Goal: Information Seeking & Learning: Learn about a topic

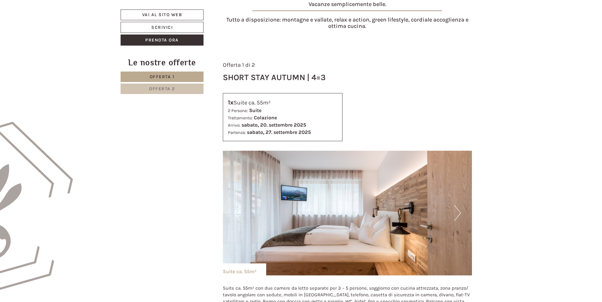
scroll to position [285, 0]
click at [167, 76] on span "Offerta 1" at bounding box center [162, 76] width 25 height 5
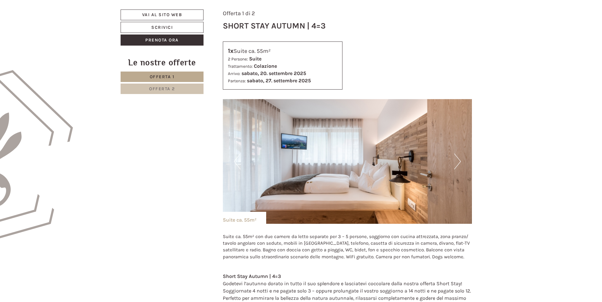
click at [159, 88] on span "Offerta 2" at bounding box center [162, 88] width 26 height 5
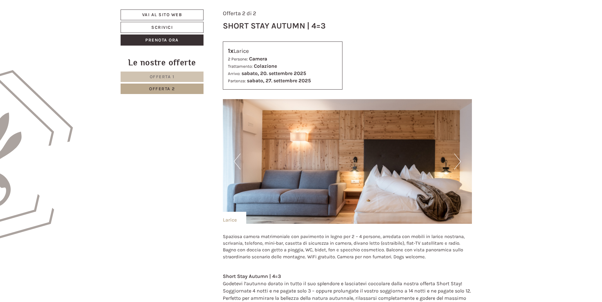
click at [161, 75] on span "Offerta 1" at bounding box center [162, 76] width 25 height 5
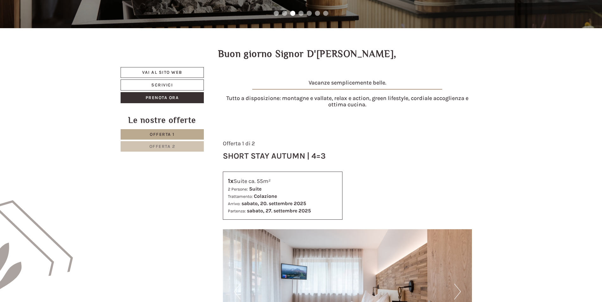
scroll to position [211, 0]
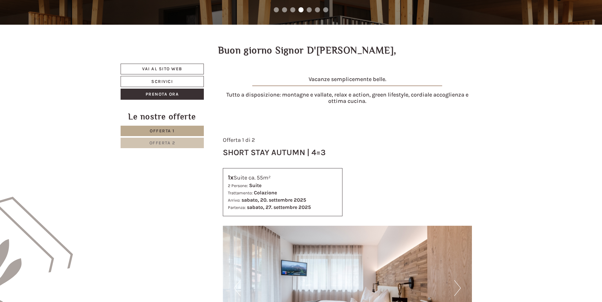
click at [160, 144] on span "Offerta 2" at bounding box center [162, 142] width 26 height 5
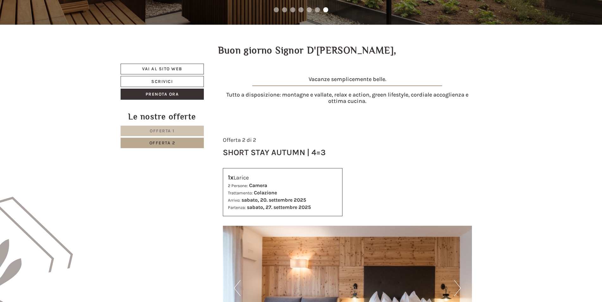
click at [162, 129] on span "Offerta 1" at bounding box center [162, 130] width 25 height 5
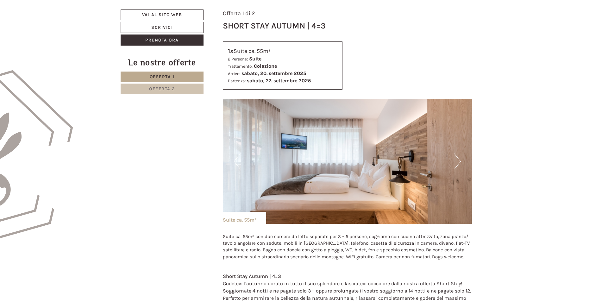
click at [155, 90] on span "Offerta 2" at bounding box center [162, 88] width 26 height 5
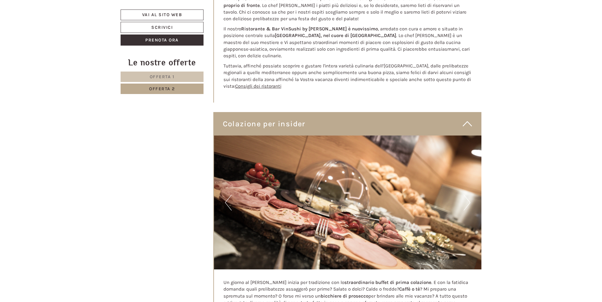
scroll to position [1350, 0]
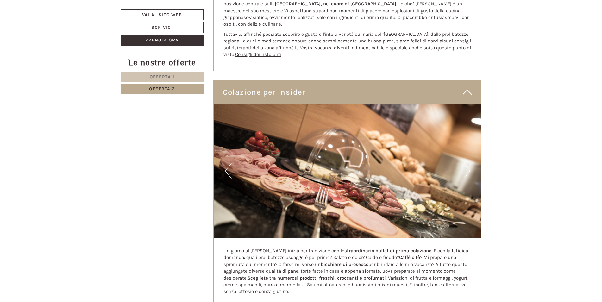
click at [467, 87] on icon at bounding box center [467, 92] width 9 height 11
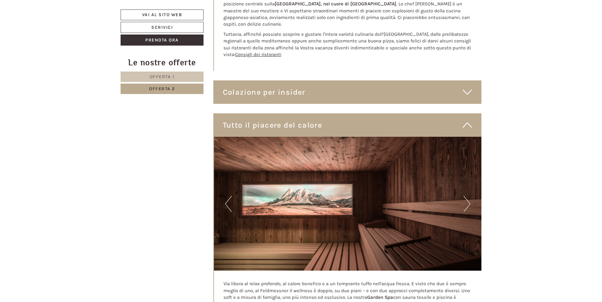
click at [467, 87] on icon at bounding box center [467, 92] width 9 height 11
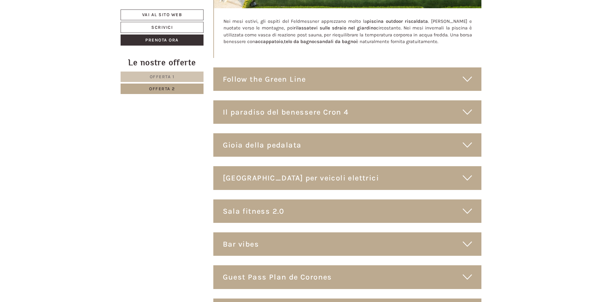
scroll to position [2174, 0]
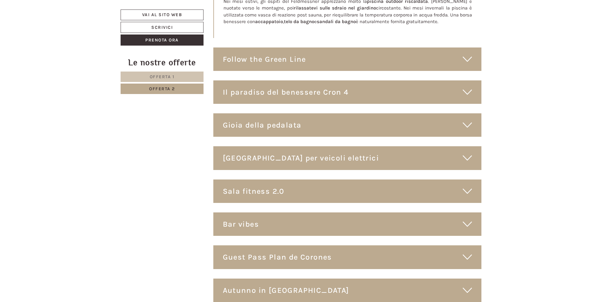
click at [469, 186] on icon at bounding box center [467, 191] width 9 height 11
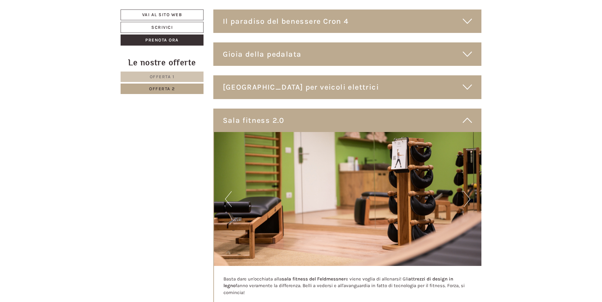
scroll to position [2269, 0]
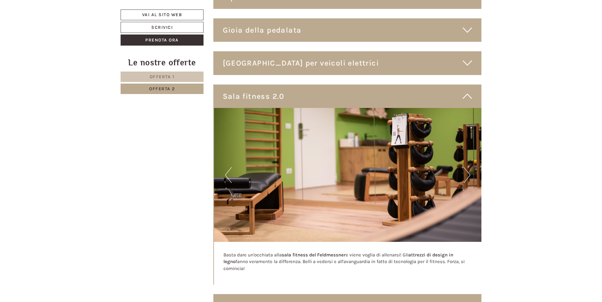
click at [466, 91] on icon at bounding box center [467, 96] width 9 height 11
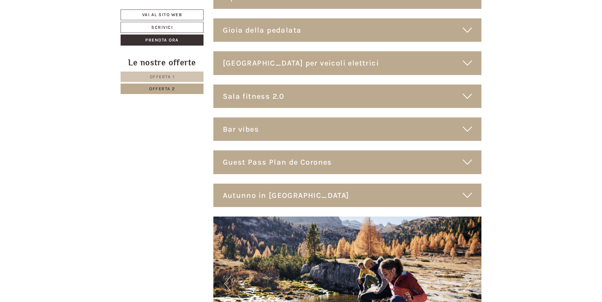
click at [470, 124] on icon at bounding box center [467, 129] width 9 height 11
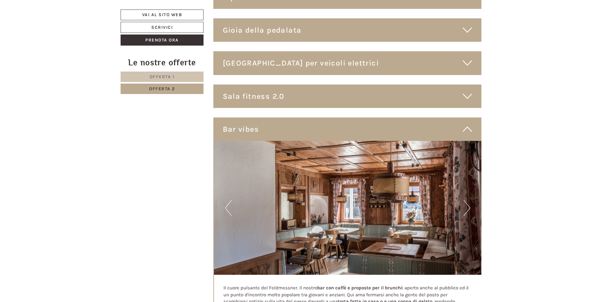
click at [469, 124] on icon at bounding box center [467, 129] width 9 height 11
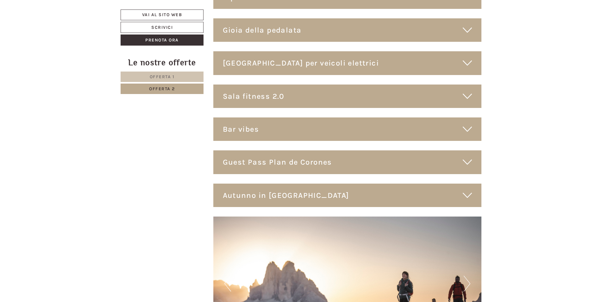
click at [468, 157] on icon at bounding box center [467, 162] width 9 height 11
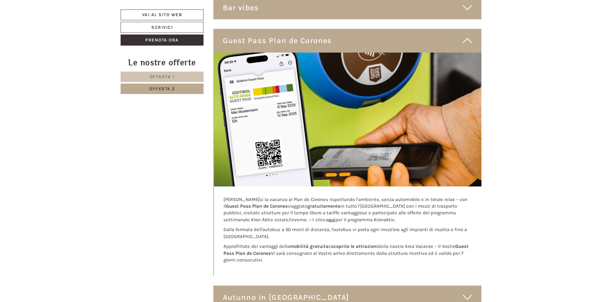
scroll to position [2395, 0]
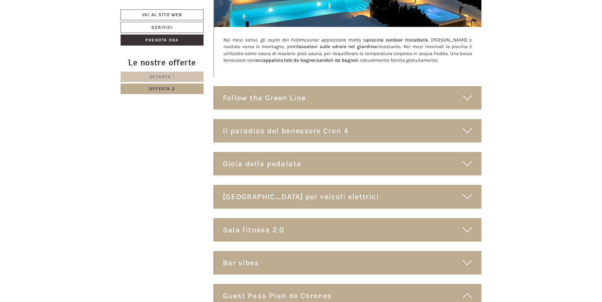
click at [163, 74] on span "Offerta 1" at bounding box center [162, 76] width 25 height 5
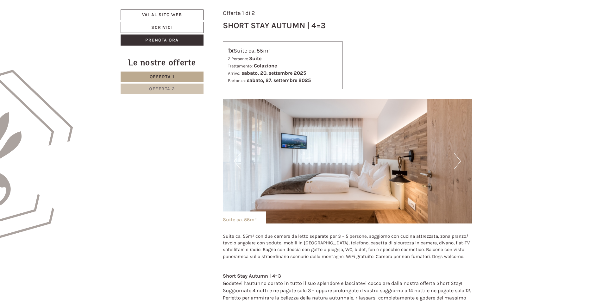
scroll to position [338, 0]
click at [459, 158] on button "Next" at bounding box center [457, 161] width 7 height 16
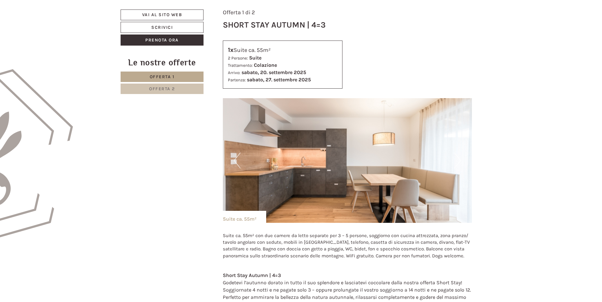
click at [458, 160] on button "Next" at bounding box center [457, 161] width 7 height 16
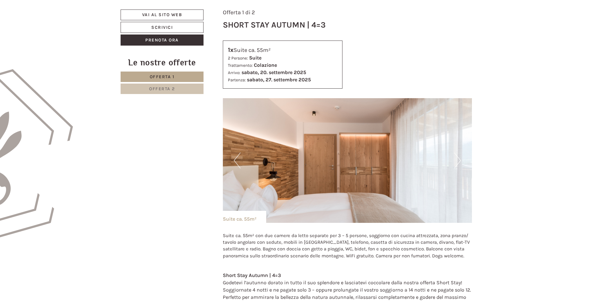
click at [458, 160] on button "Next" at bounding box center [457, 161] width 7 height 16
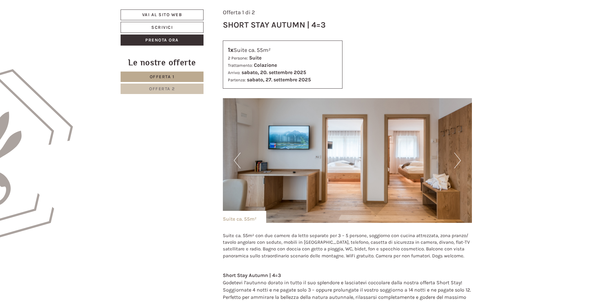
click at [458, 160] on button "Next" at bounding box center [457, 161] width 7 height 16
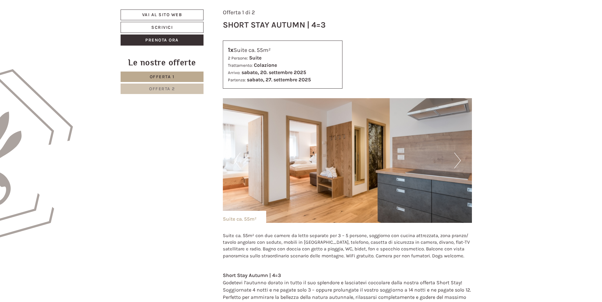
click at [458, 160] on button "Next" at bounding box center [457, 161] width 7 height 16
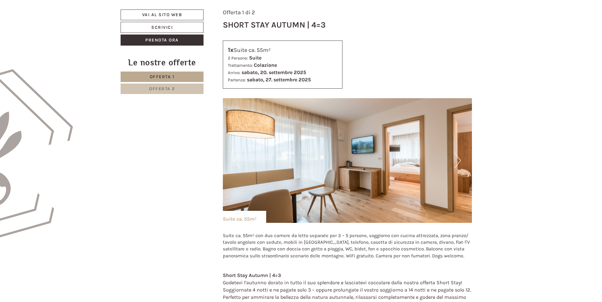
click at [458, 160] on button "Next" at bounding box center [457, 161] width 7 height 16
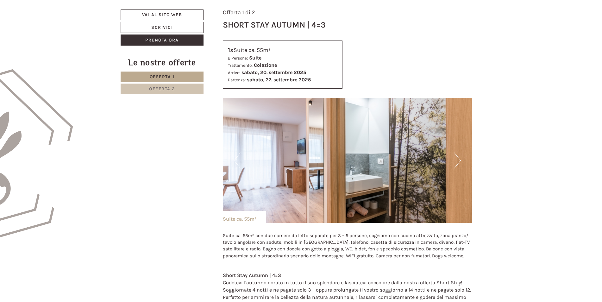
click at [458, 160] on button "Next" at bounding box center [457, 161] width 7 height 16
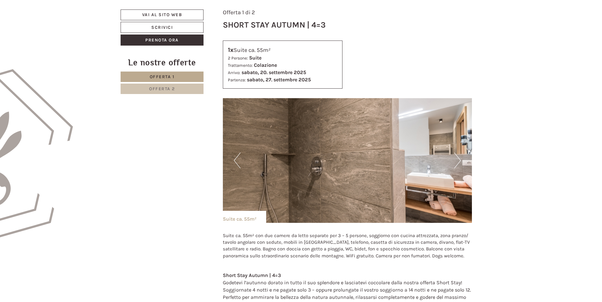
click at [458, 160] on button "Next" at bounding box center [457, 161] width 7 height 16
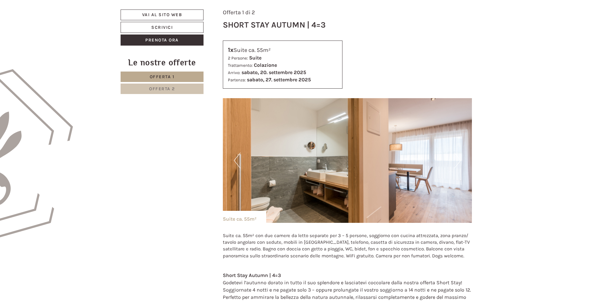
click at [233, 161] on img at bounding box center [348, 160] width 250 height 125
click at [239, 159] on button "Previous" at bounding box center [237, 161] width 7 height 16
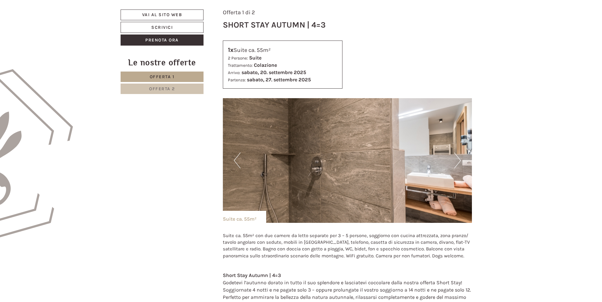
click at [455, 161] on button "Next" at bounding box center [457, 161] width 7 height 16
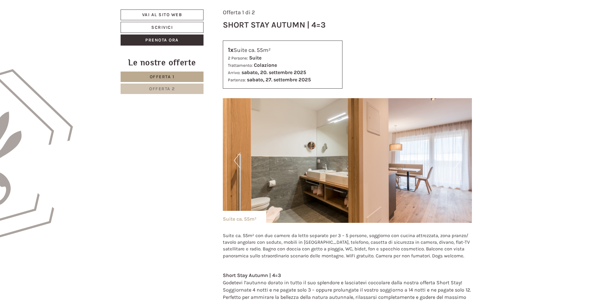
click at [458, 160] on button "Next" at bounding box center [457, 161] width 7 height 16
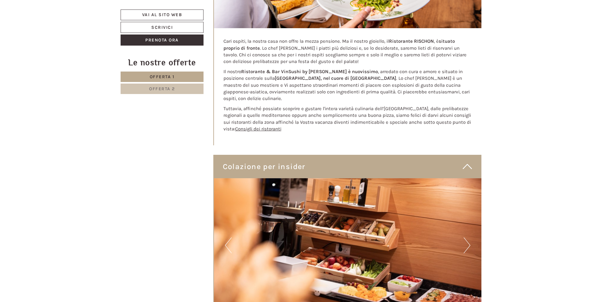
scroll to position [1276, 0]
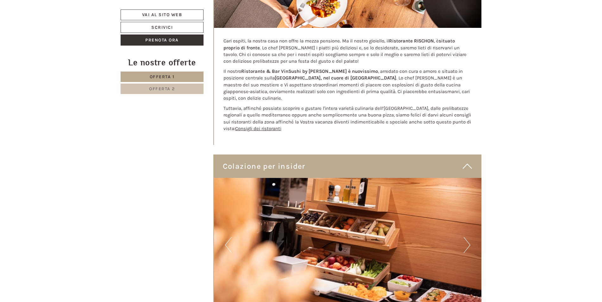
click at [467, 237] on button "Next" at bounding box center [467, 245] width 7 height 16
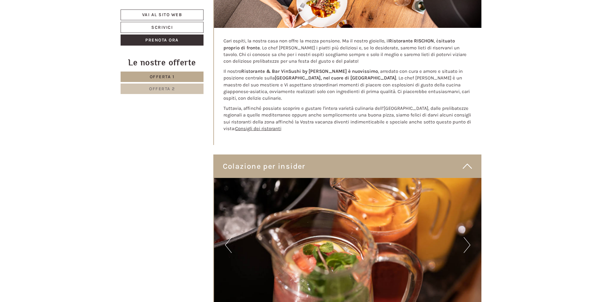
click at [467, 237] on button "Next" at bounding box center [467, 245] width 7 height 16
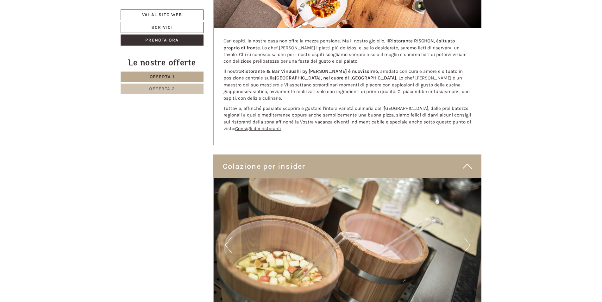
click at [467, 237] on button "Next" at bounding box center [467, 245] width 7 height 16
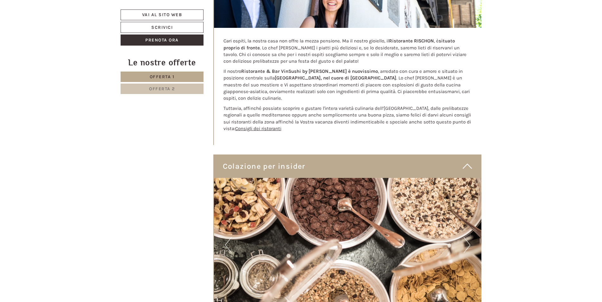
click at [467, 237] on button "Next" at bounding box center [467, 245] width 7 height 16
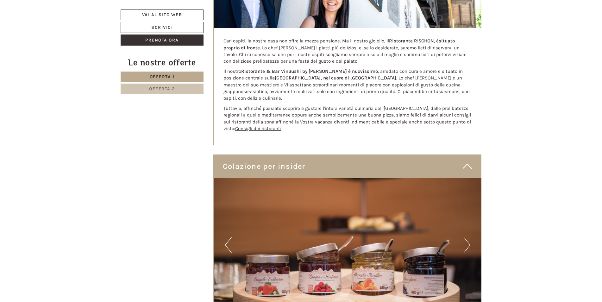
click at [467, 237] on button "Next" at bounding box center [467, 245] width 7 height 16
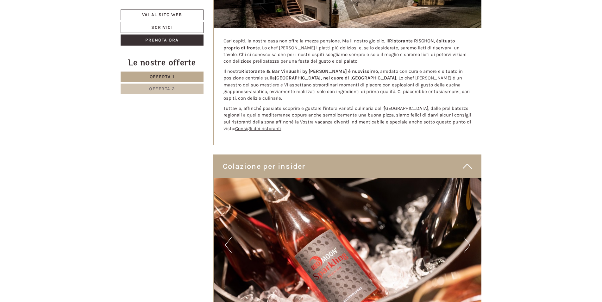
click at [463, 236] on img at bounding box center [348, 245] width 268 height 134
click at [468, 237] on button "Next" at bounding box center [467, 245] width 7 height 16
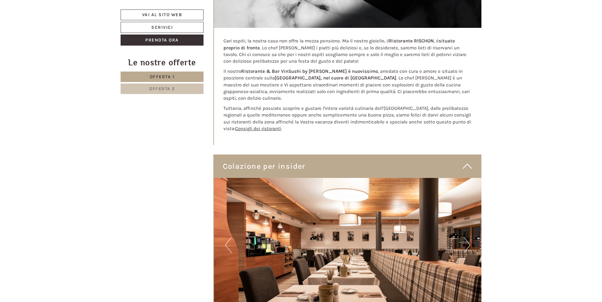
click at [468, 237] on button "Next" at bounding box center [467, 245] width 7 height 16
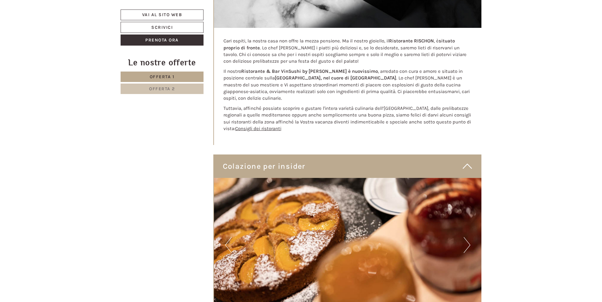
click at [470, 237] on button "Next" at bounding box center [467, 245] width 7 height 16
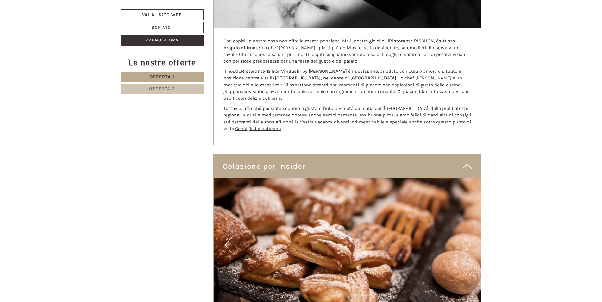
click at [469, 237] on button "Next" at bounding box center [467, 245] width 7 height 16
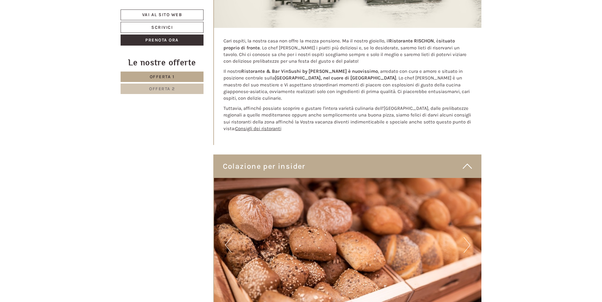
click at [469, 237] on button "Next" at bounding box center [467, 245] width 7 height 16
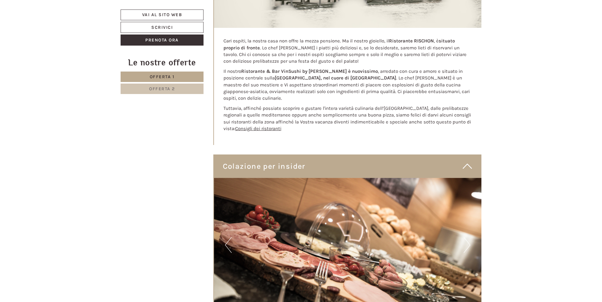
click at [469, 237] on button "Next" at bounding box center [467, 245] width 7 height 16
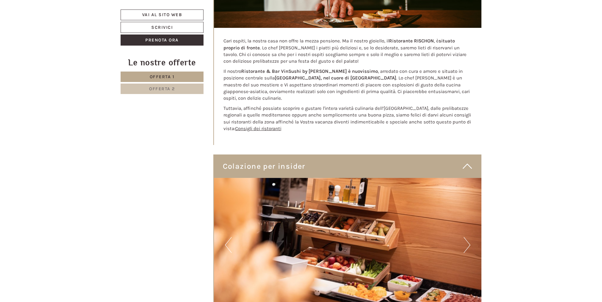
click at [469, 237] on button "Next" at bounding box center [467, 245] width 7 height 16
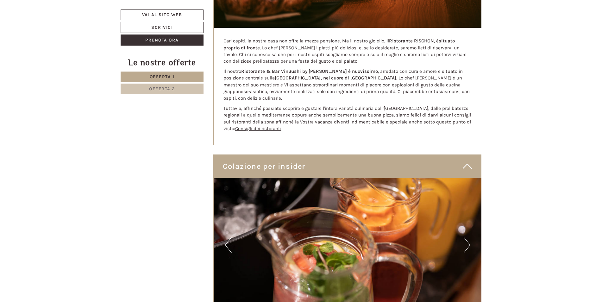
click at [468, 237] on button "Next" at bounding box center [467, 245] width 7 height 16
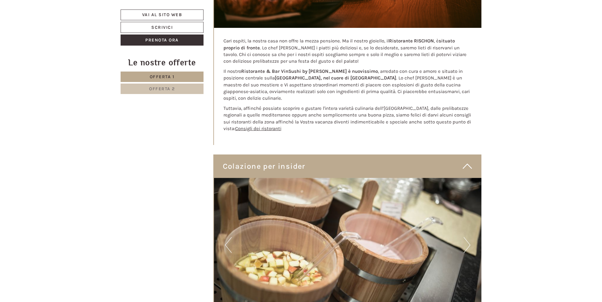
click at [468, 237] on button "Next" at bounding box center [467, 245] width 7 height 16
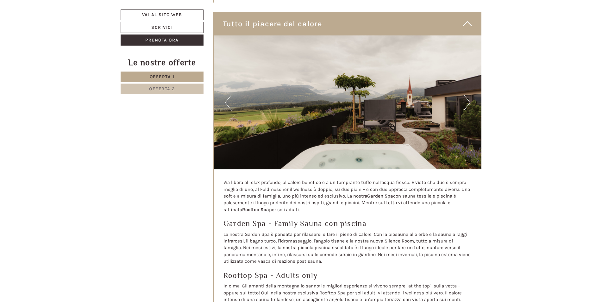
scroll to position [1619, 0]
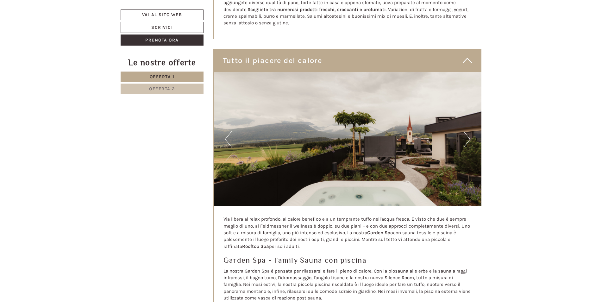
click at [466, 131] on button "Next" at bounding box center [467, 139] width 7 height 16
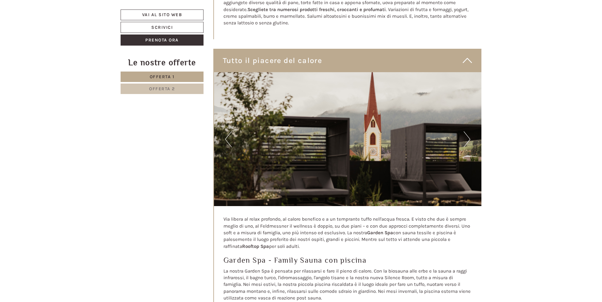
click at [466, 131] on button "Next" at bounding box center [467, 139] width 7 height 16
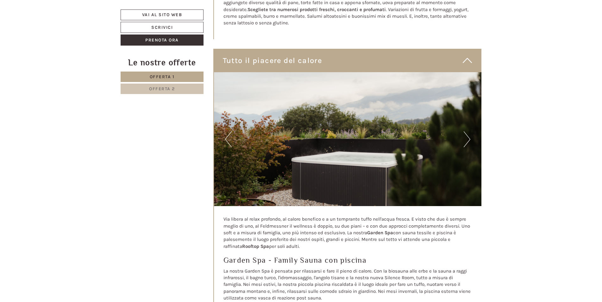
click at [469, 131] on button "Next" at bounding box center [467, 139] width 7 height 16
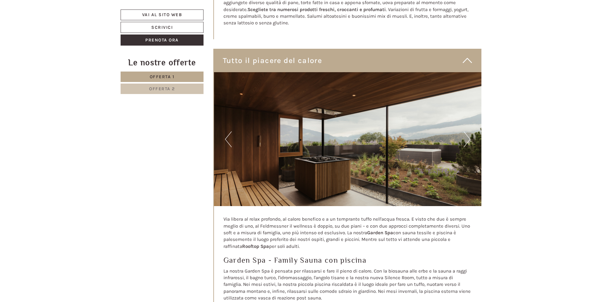
click at [469, 131] on button "Next" at bounding box center [467, 139] width 7 height 16
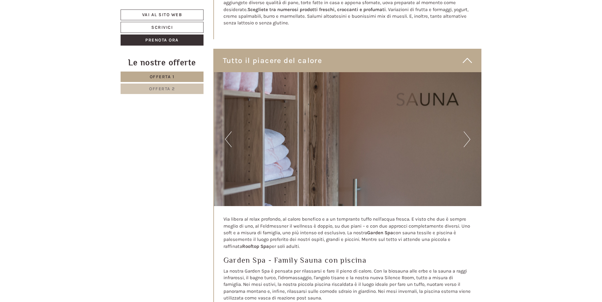
click at [228, 131] on button "Previous" at bounding box center [228, 139] width 7 height 16
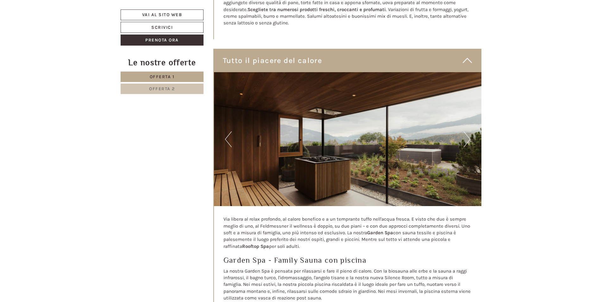
click at [467, 131] on button "Next" at bounding box center [467, 139] width 7 height 16
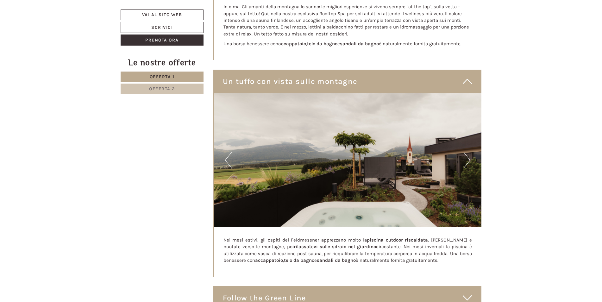
scroll to position [1936, 0]
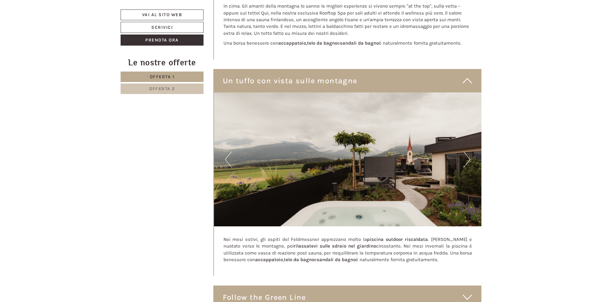
click at [468, 152] on button "Next" at bounding box center [467, 160] width 7 height 16
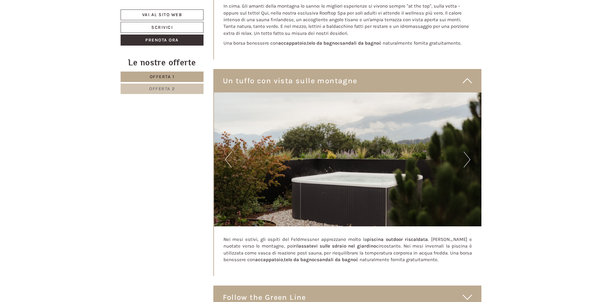
click at [467, 152] on button "Next" at bounding box center [467, 160] width 7 height 16
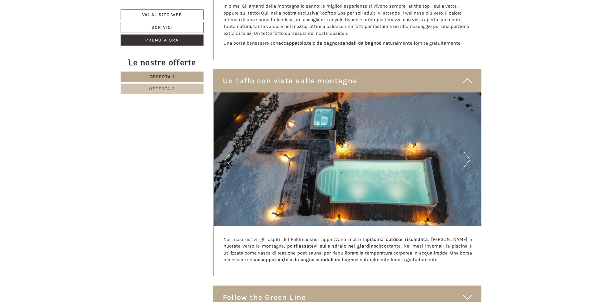
click at [467, 152] on button "Next" at bounding box center [467, 160] width 7 height 16
click at [464, 152] on button "Next" at bounding box center [467, 160] width 7 height 16
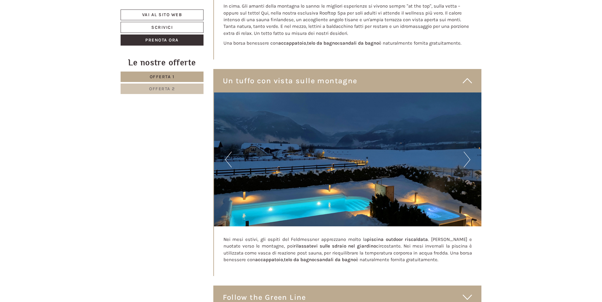
click at [464, 152] on button "Next" at bounding box center [467, 160] width 7 height 16
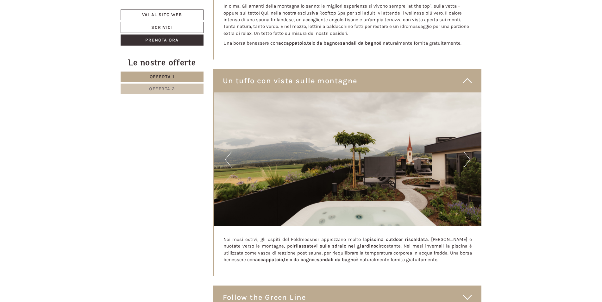
click at [464, 152] on button "Next" at bounding box center [467, 160] width 7 height 16
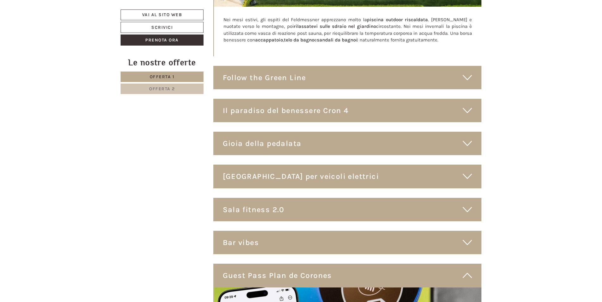
scroll to position [2189, 0]
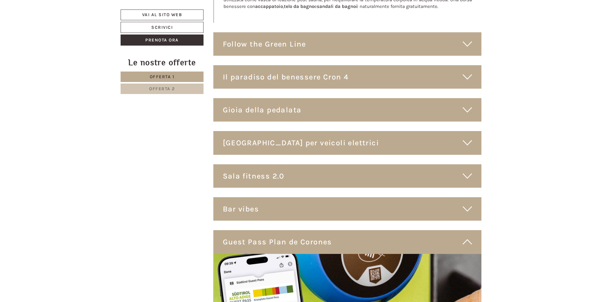
click at [462, 98] on div "Gioia della pedalata" at bounding box center [347, 109] width 269 height 23
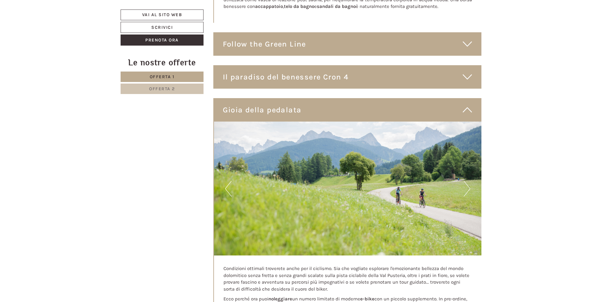
click at [467, 181] on button "Next" at bounding box center [467, 189] width 7 height 16
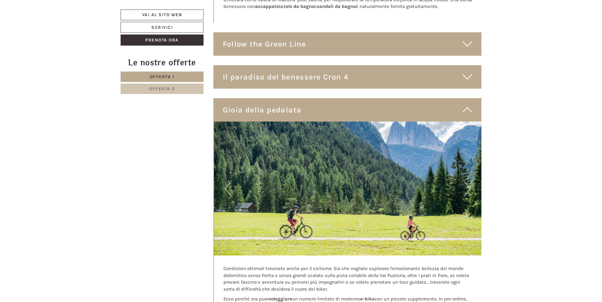
click at [467, 181] on button "Next" at bounding box center [467, 189] width 7 height 16
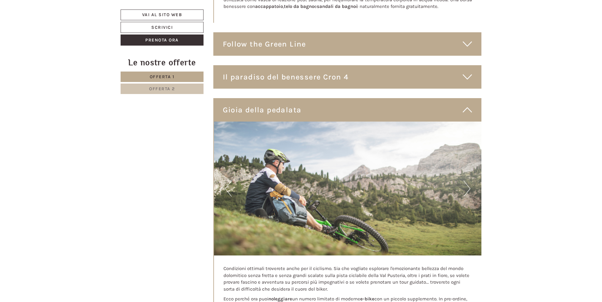
click at [467, 181] on button "Next" at bounding box center [467, 189] width 7 height 16
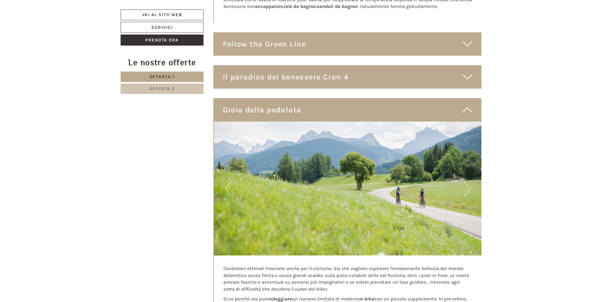
click at [467, 181] on button "Next" at bounding box center [467, 189] width 7 height 16
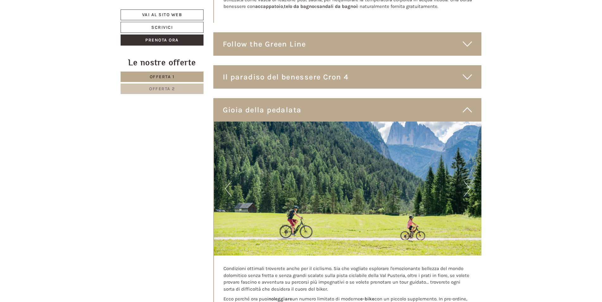
click at [467, 181] on button "Next" at bounding box center [467, 189] width 7 height 16
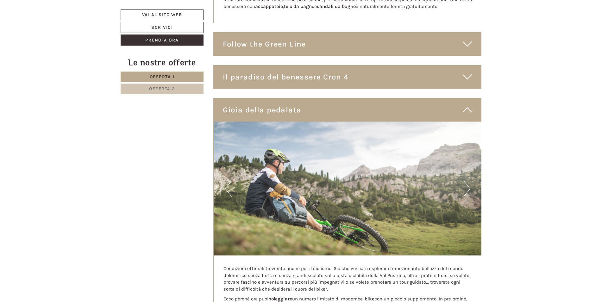
click at [467, 181] on button "Next" at bounding box center [467, 189] width 7 height 16
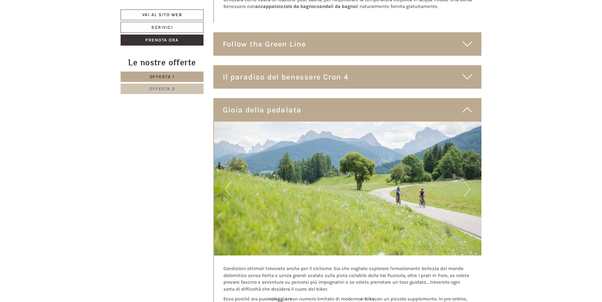
click at [467, 181] on button "Next" at bounding box center [467, 189] width 7 height 16
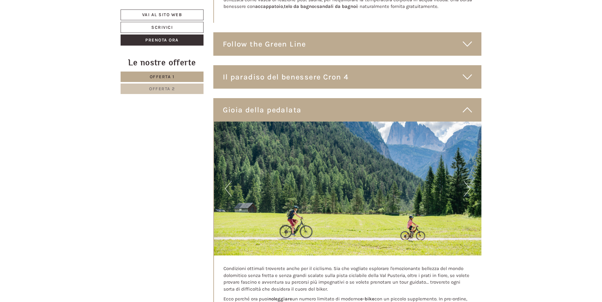
click at [466, 181] on button "Next" at bounding box center [467, 189] width 7 height 16
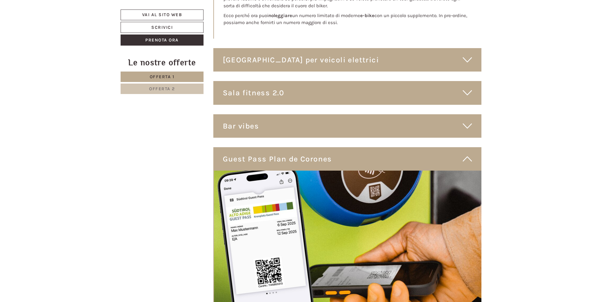
scroll to position [2474, 0]
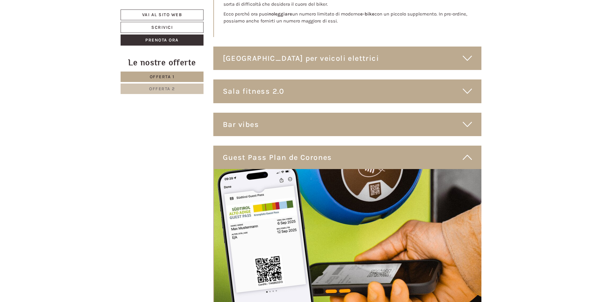
click at [465, 86] on icon at bounding box center [467, 91] width 9 height 11
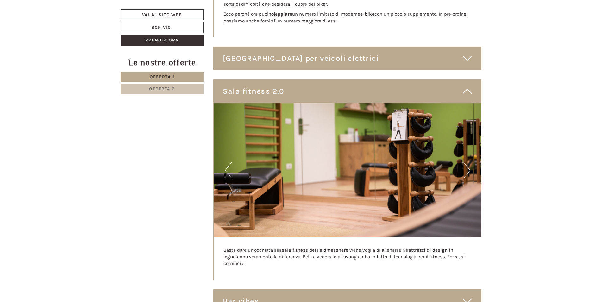
click at [467, 162] on button "Next" at bounding box center [467, 170] width 7 height 16
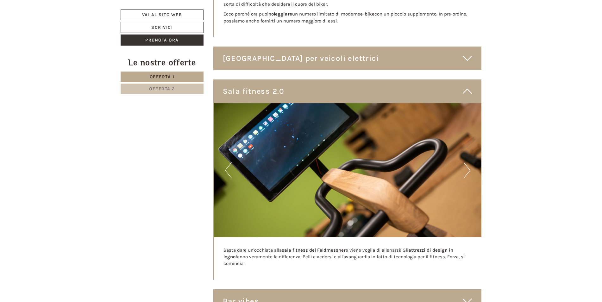
click at [467, 162] on button "Next" at bounding box center [467, 170] width 7 height 16
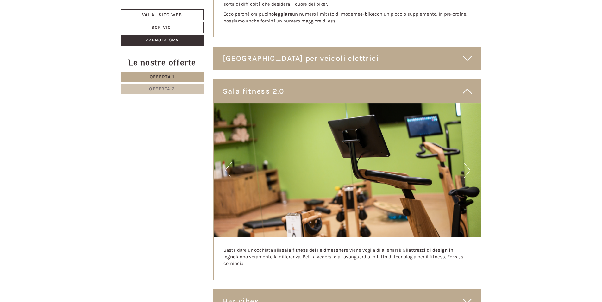
click at [467, 162] on button "Next" at bounding box center [467, 170] width 7 height 16
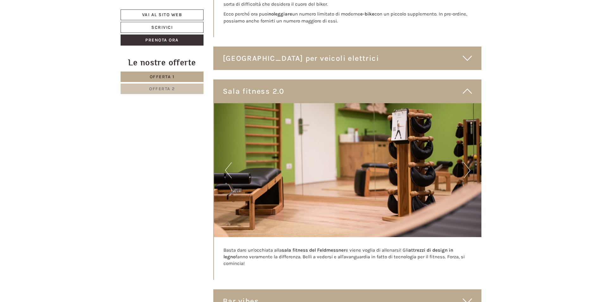
click at [467, 162] on button "Next" at bounding box center [467, 170] width 7 height 16
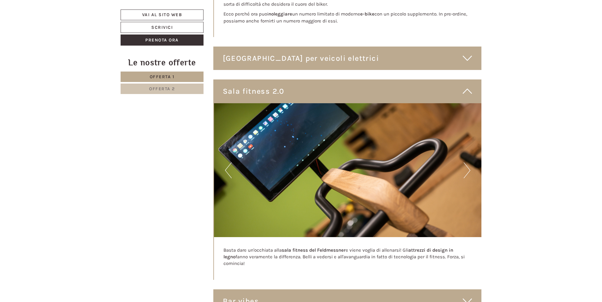
click at [467, 162] on button "Next" at bounding box center [467, 170] width 7 height 16
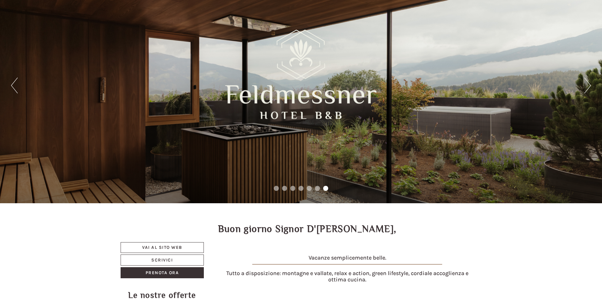
scroll to position [32, 0]
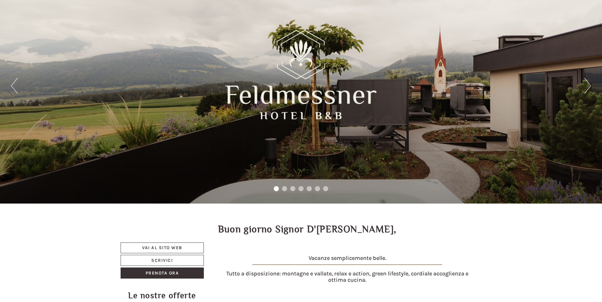
click at [588, 92] on button "Next" at bounding box center [588, 86] width 7 height 16
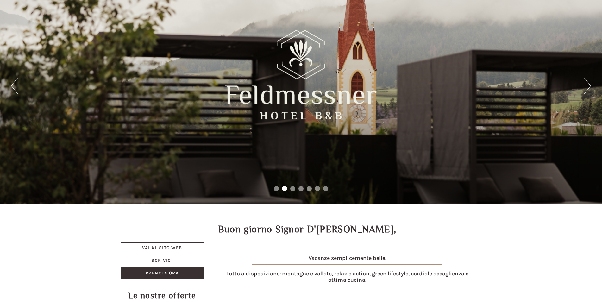
click at [587, 89] on button "Next" at bounding box center [588, 86] width 7 height 16
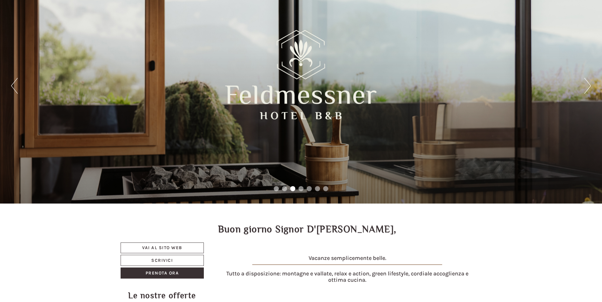
click at [587, 89] on button "Next" at bounding box center [588, 86] width 7 height 16
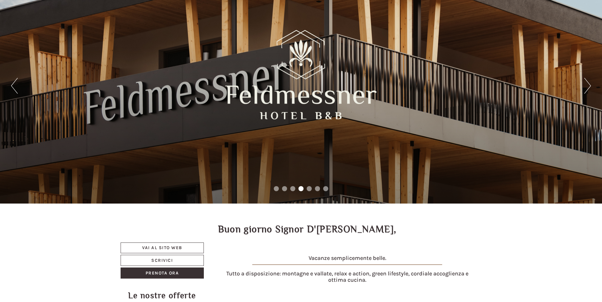
click at [587, 89] on button "Next" at bounding box center [588, 86] width 7 height 16
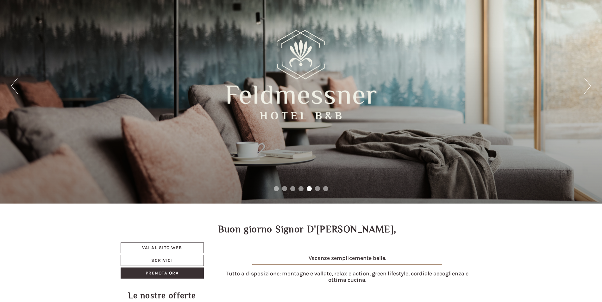
click at [21, 87] on div "Previous Next 1 2 3 4 5 6 7" at bounding box center [301, 85] width 602 height 235
click at [17, 83] on button "Previous" at bounding box center [14, 86] width 7 height 16
click at [589, 88] on button "Next" at bounding box center [588, 86] width 7 height 16
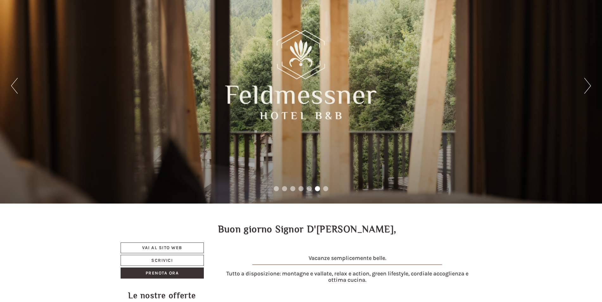
click at [589, 88] on button "Next" at bounding box center [588, 86] width 7 height 16
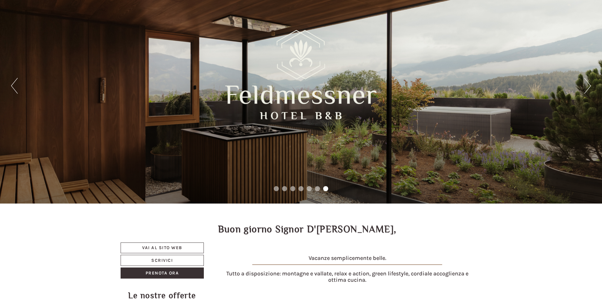
click at [589, 88] on button "Next" at bounding box center [588, 86] width 7 height 16
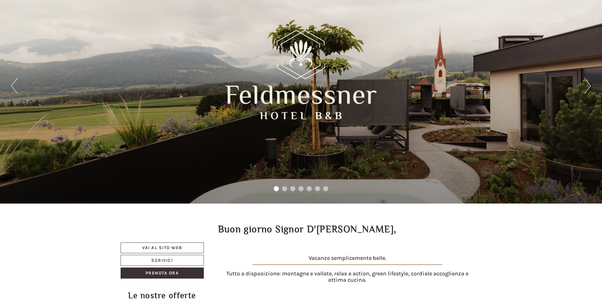
click at [588, 88] on button "Next" at bounding box center [588, 86] width 7 height 16
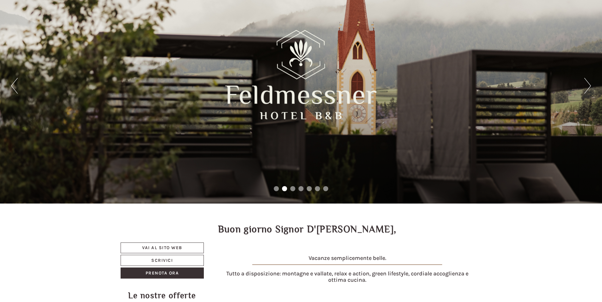
click at [588, 88] on button "Next" at bounding box center [588, 86] width 7 height 16
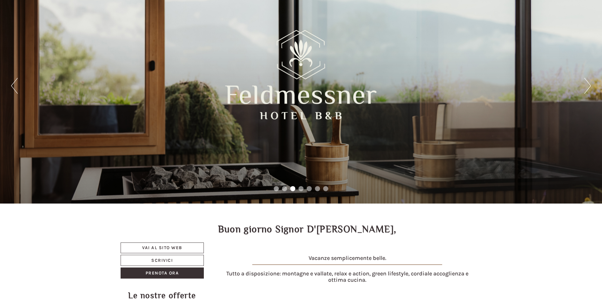
click at [588, 88] on button "Next" at bounding box center [588, 86] width 7 height 16
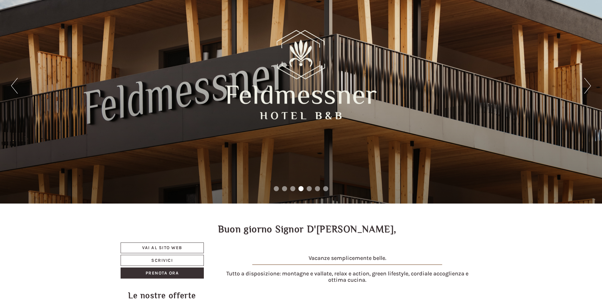
click at [588, 88] on button "Next" at bounding box center [588, 86] width 7 height 16
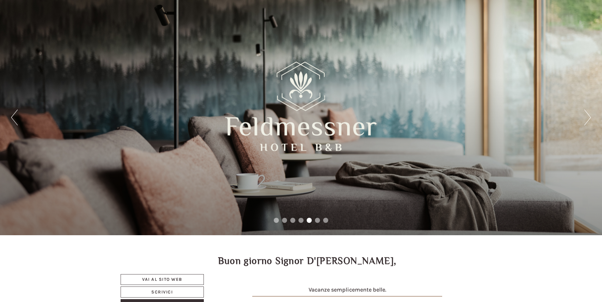
scroll to position [63, 0]
